Goal: Task Accomplishment & Management: Manage account settings

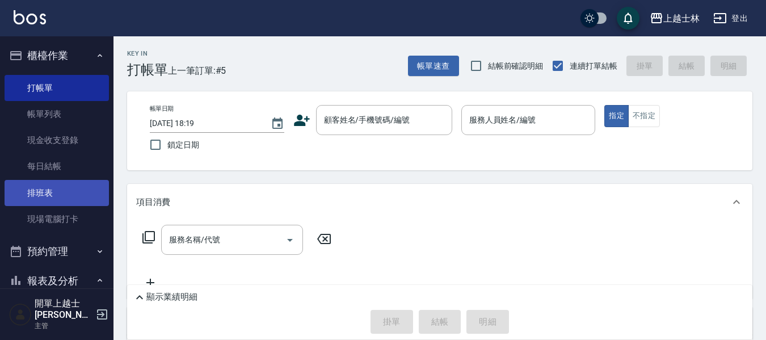
drag, startPoint x: 71, startPoint y: 187, endPoint x: 66, endPoint y: 191, distance: 6.1
click at [72, 187] on link "排班表" at bounding box center [57, 193] width 104 height 26
click at [70, 187] on link "排班表" at bounding box center [57, 193] width 104 height 26
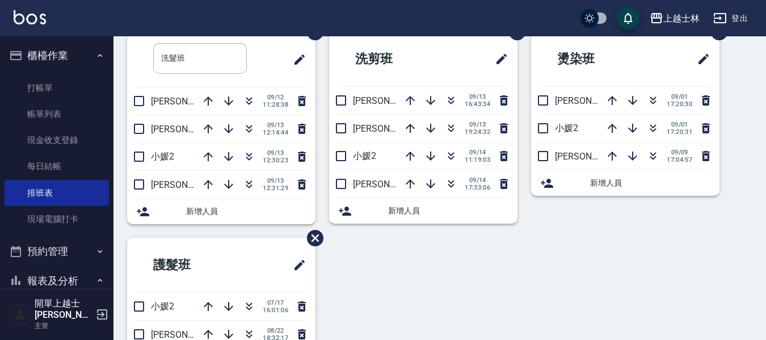
scroll to position [53, 0]
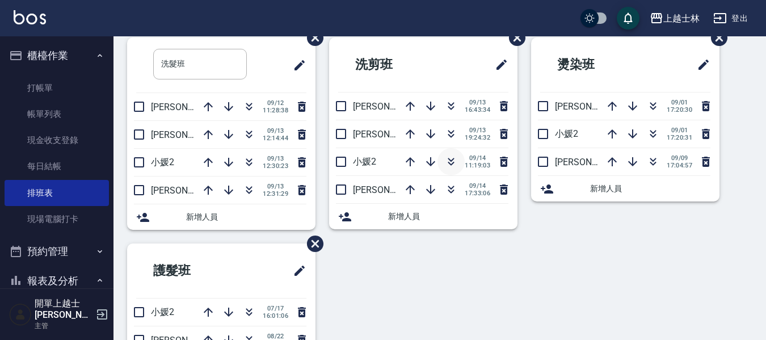
click at [455, 160] on icon "button" at bounding box center [451, 162] width 14 height 14
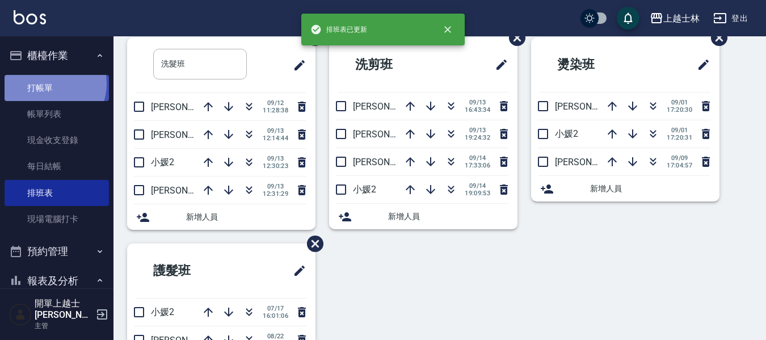
click at [48, 83] on link "打帳單" at bounding box center [57, 88] width 104 height 26
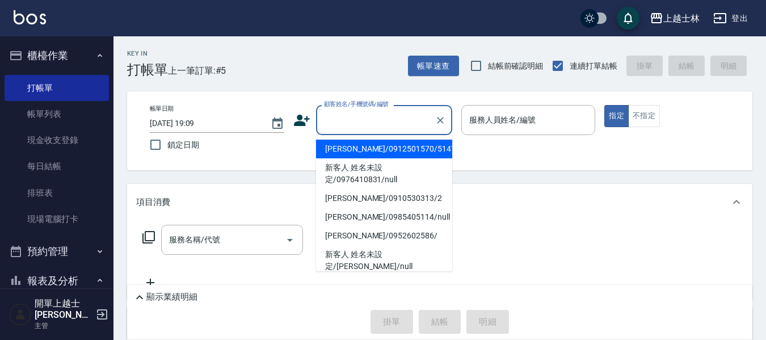
click at [381, 125] on input "顧客姓名/手機號碼/編號" at bounding box center [375, 120] width 109 height 20
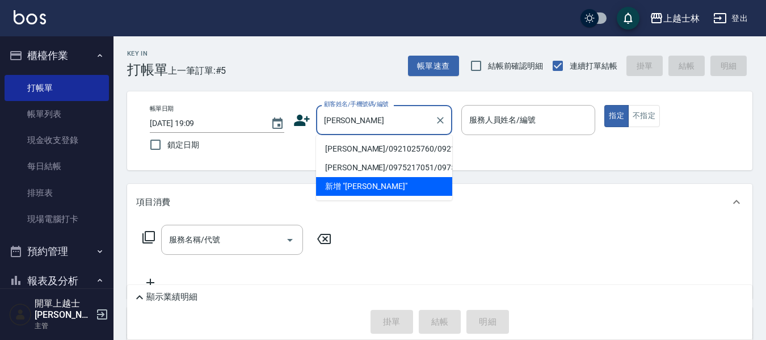
click at [410, 157] on li "[PERSON_NAME]/0921025760/0921025760" at bounding box center [384, 149] width 136 height 19
type input "[PERSON_NAME]/0921025760/0921025760"
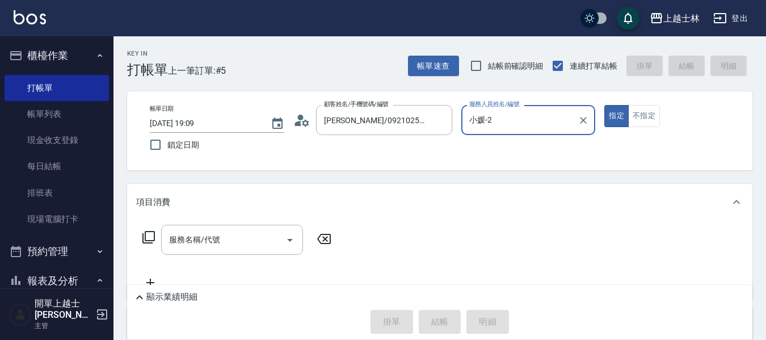
type input "小媛-2"
click at [238, 251] on div "服務名稱/代號" at bounding box center [232, 240] width 142 height 30
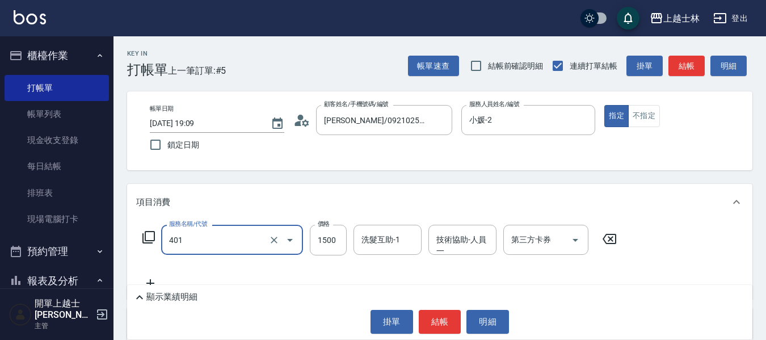
type input "基本染髮(401)"
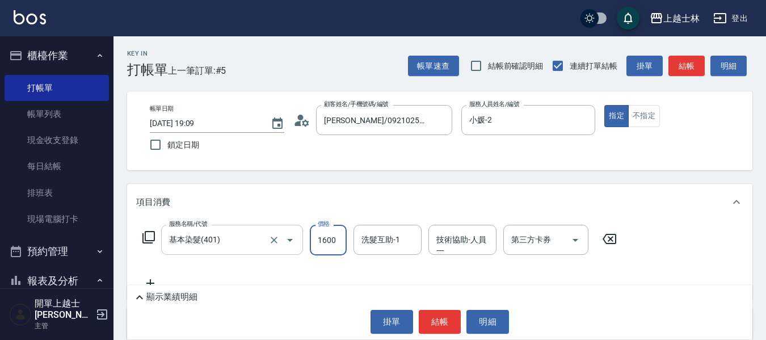
type input "1600"
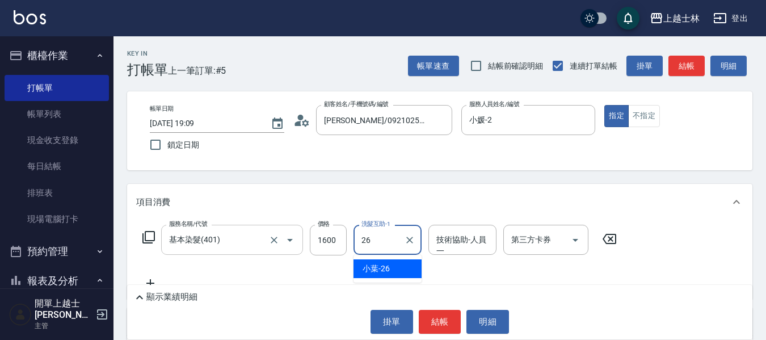
type input "小葉-26"
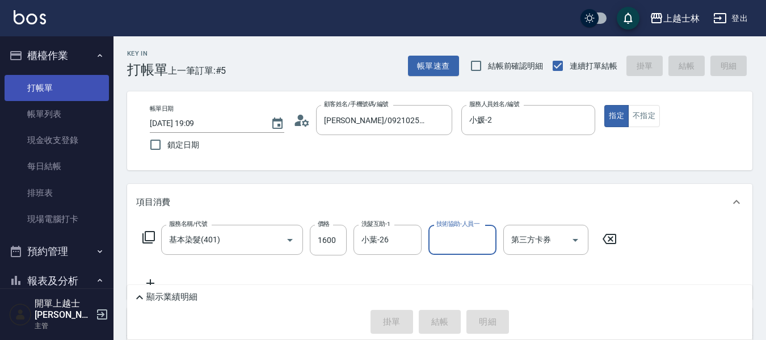
type input "[DATE] 19:10"
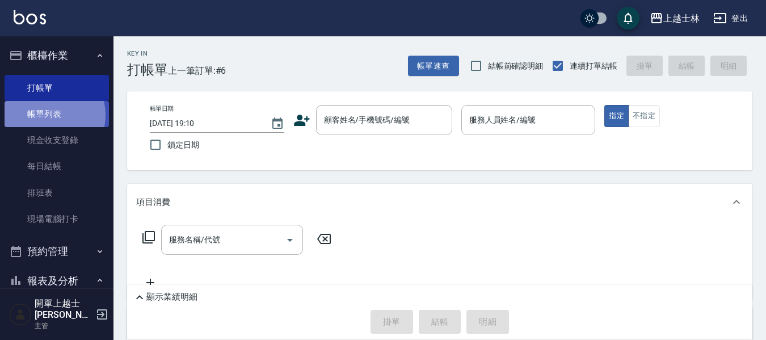
click at [48, 115] on link "帳單列表" at bounding box center [57, 114] width 104 height 26
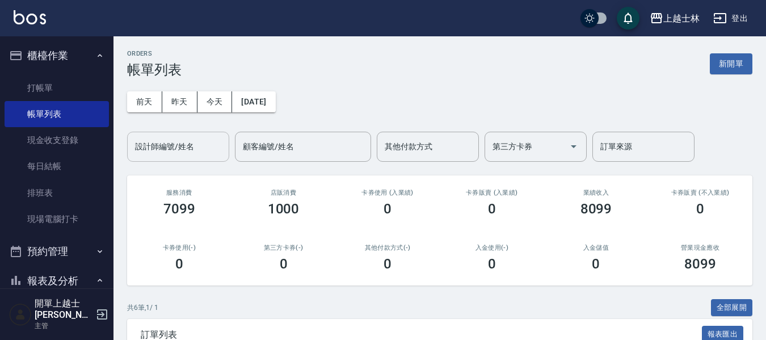
click at [170, 149] on input "設計師編號/姓名" at bounding box center [178, 147] width 92 height 20
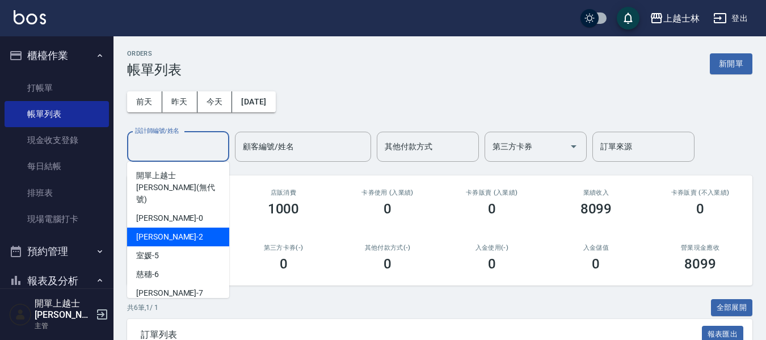
click at [159, 228] on div "小媛 -2" at bounding box center [178, 237] width 102 height 19
type input "小媛-2"
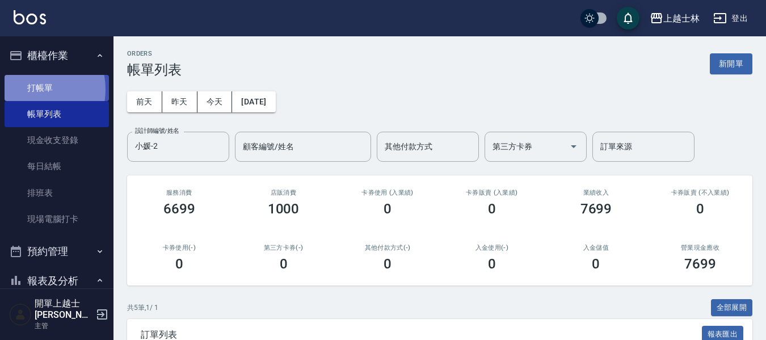
click at [26, 89] on link "打帳單" at bounding box center [57, 88] width 104 height 26
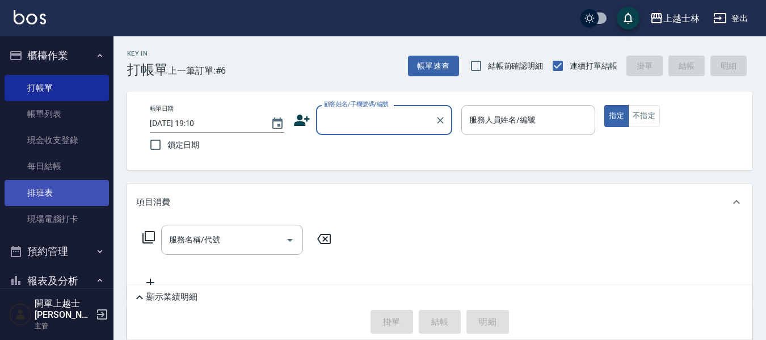
click at [66, 200] on link "排班表" at bounding box center [57, 193] width 104 height 26
